Goal: Information Seeking & Learning: Learn about a topic

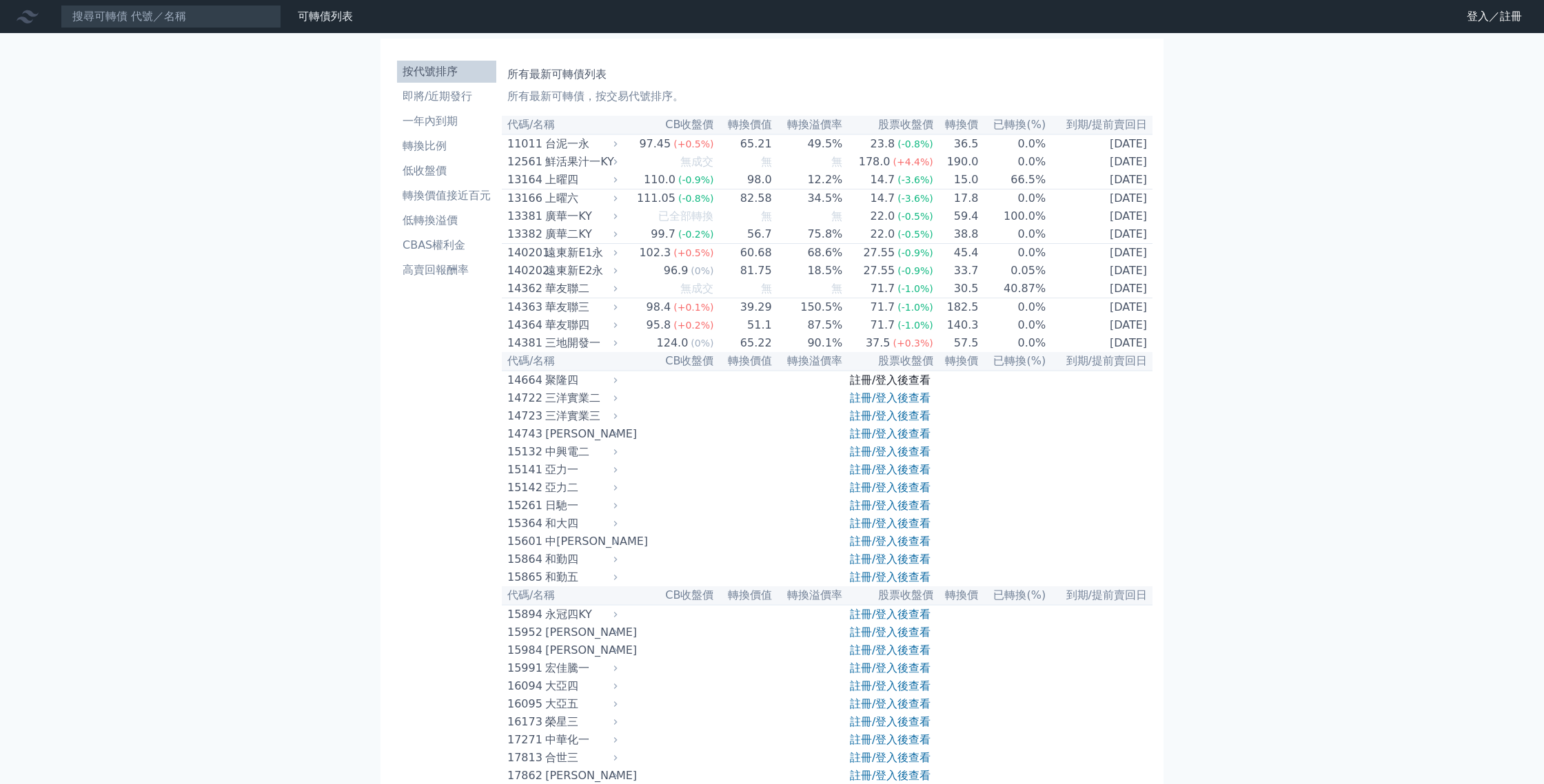
click at [892, 383] on link "註冊/登入後查看" at bounding box center [890, 380] width 81 height 13
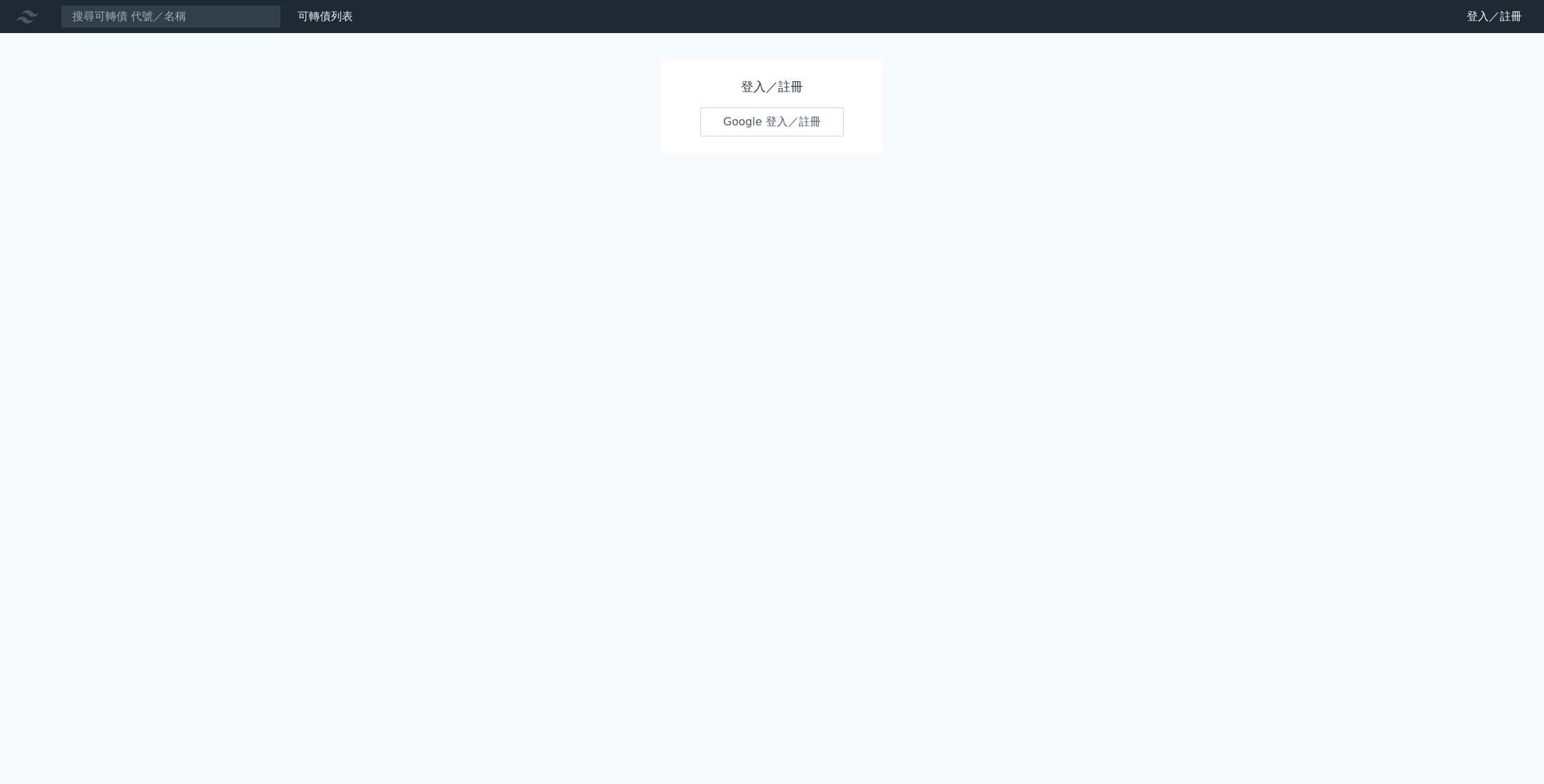
click at [756, 133] on link "Google 登入／註冊" at bounding box center [772, 122] width 144 height 29
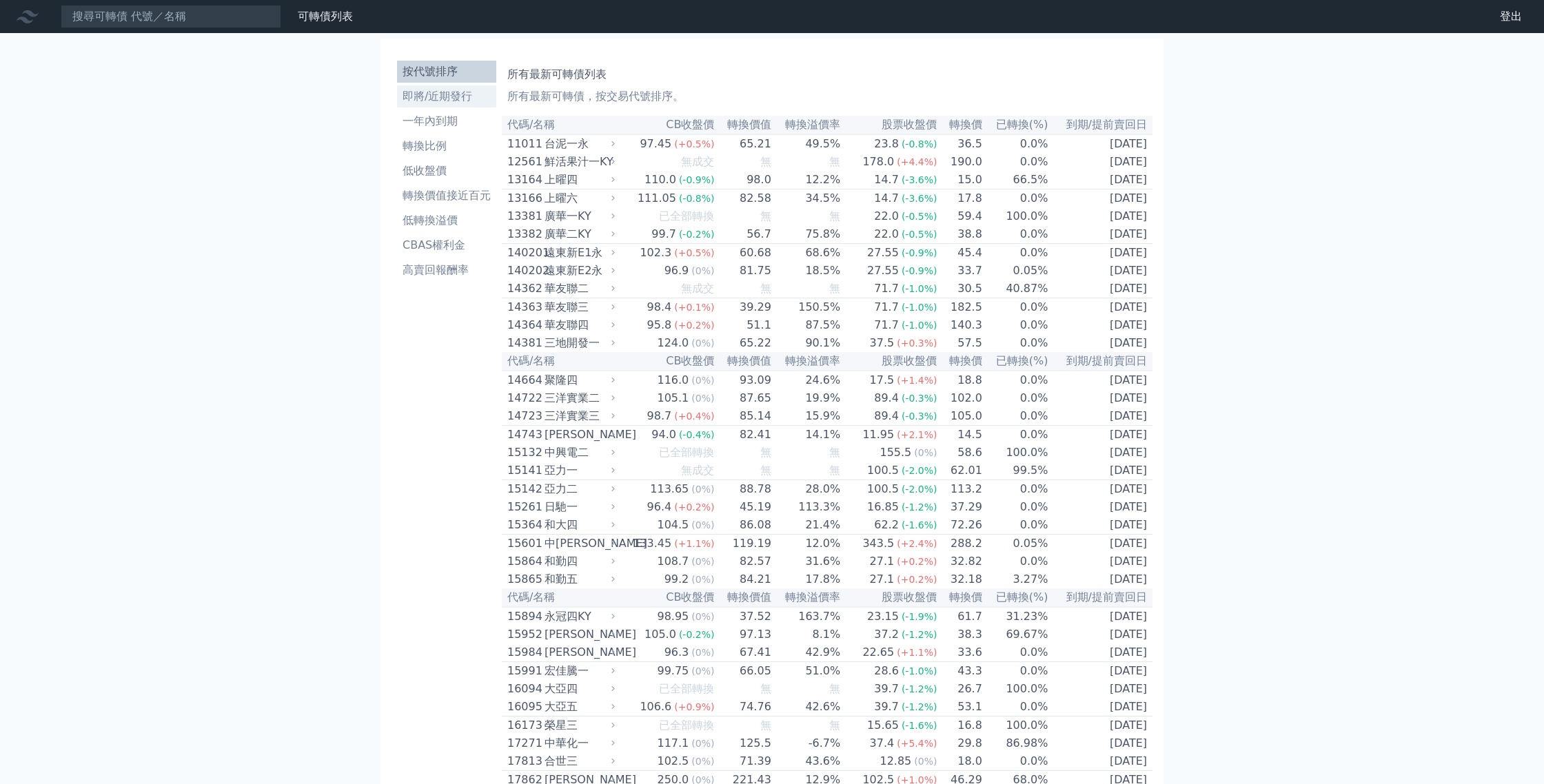
click at [459, 94] on li "即將/近期發行" at bounding box center [447, 97] width 99 height 17
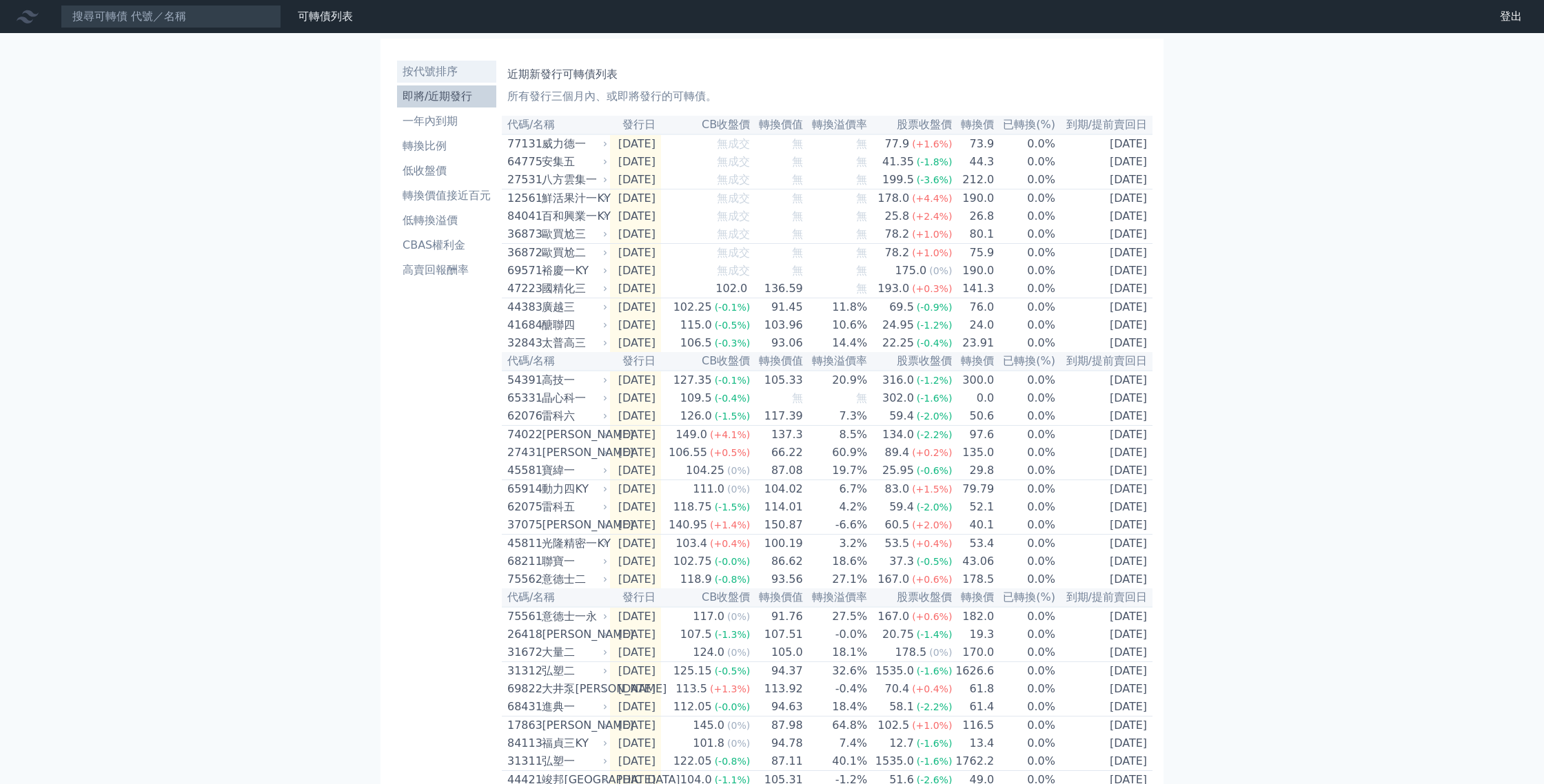
click at [444, 73] on li "按代號排序" at bounding box center [447, 72] width 99 height 17
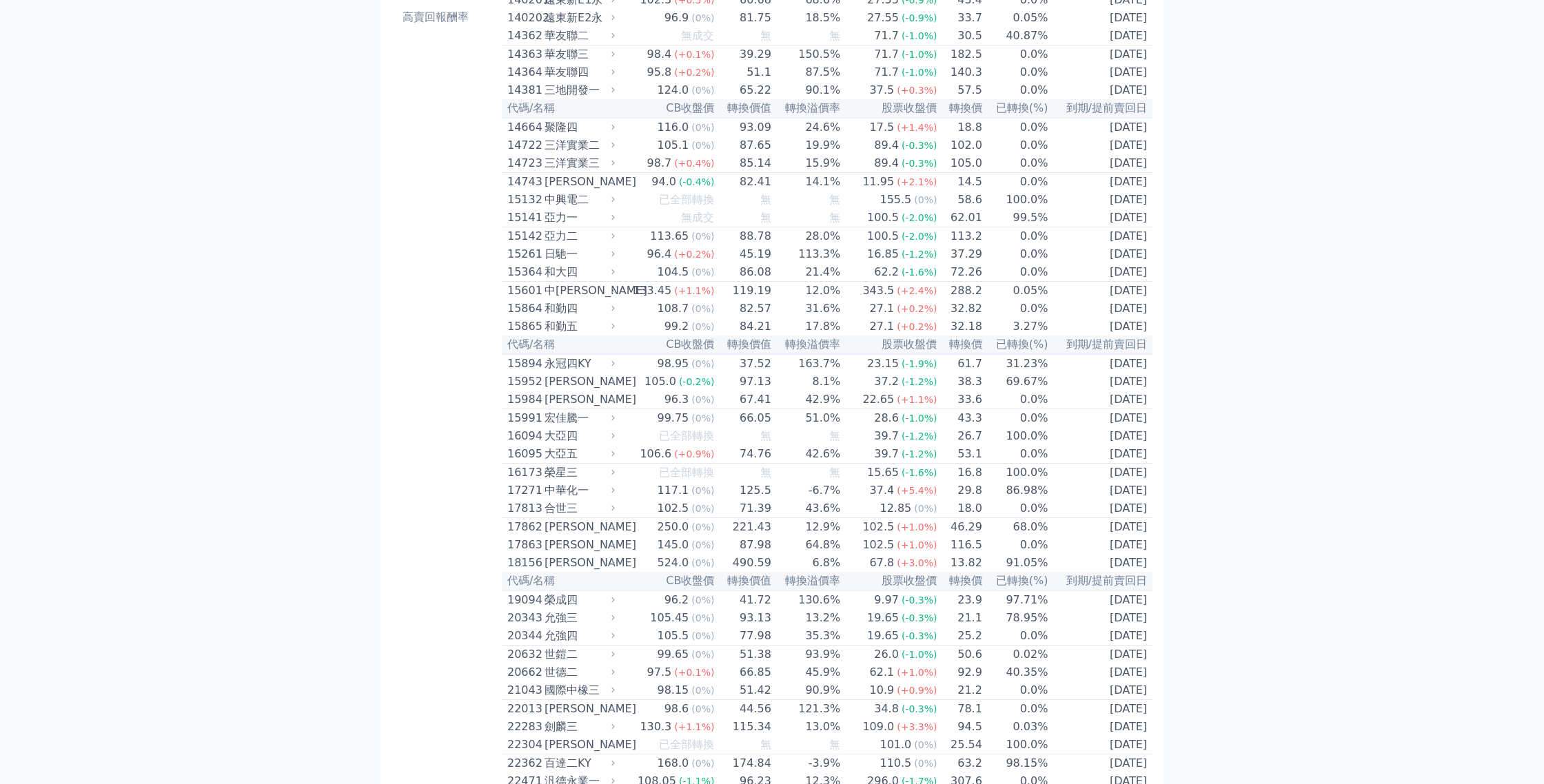
scroll to position [265, 0]
